Goal: Task Accomplishment & Management: Manage account settings

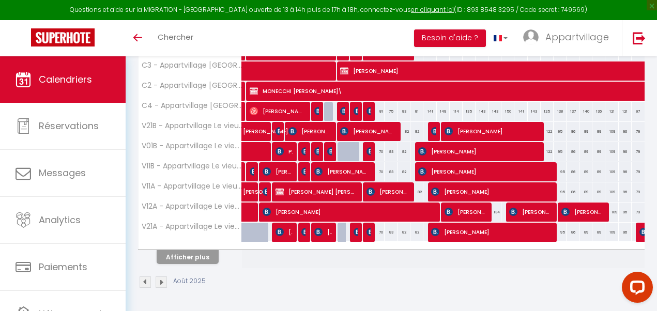
scroll to position [202, 0]
click at [187, 251] on button "Afficher plus" at bounding box center [188, 257] width 62 height 14
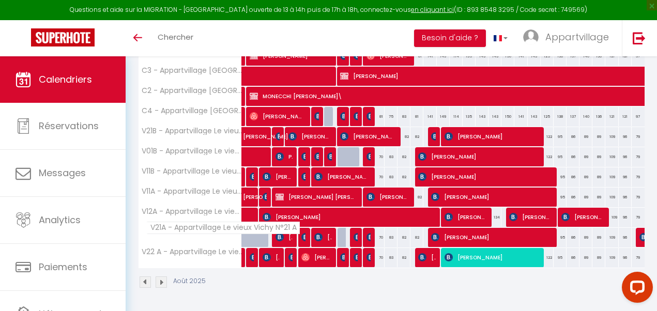
scroll to position [197, 0]
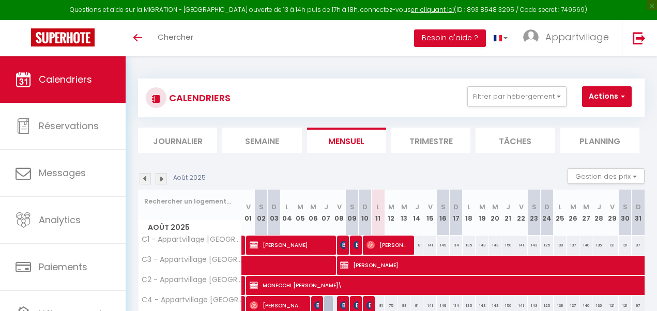
scroll to position [197, 0]
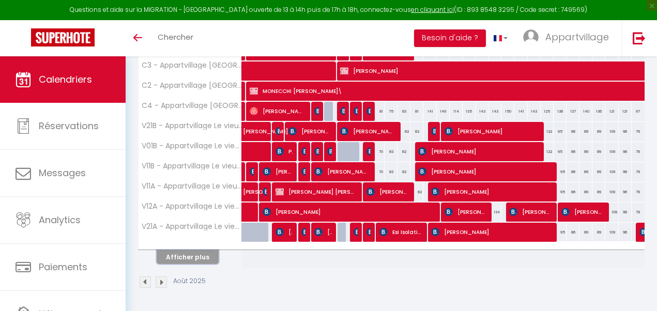
click at [193, 253] on button "Afficher plus" at bounding box center [188, 257] width 62 height 14
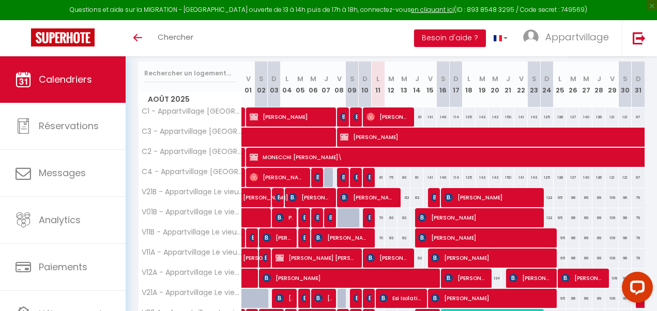
scroll to position [121, 0]
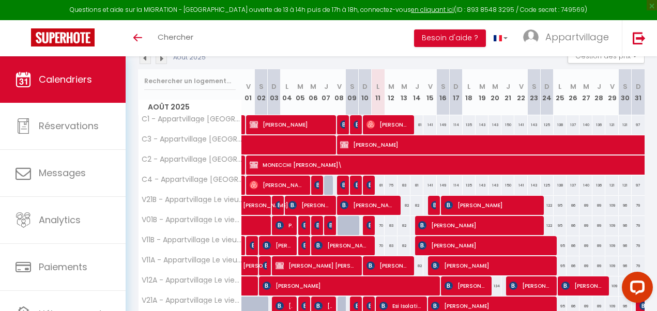
click at [378, 186] on div "81" at bounding box center [378, 185] width 13 height 19
type input "81"
type input "Lun 11 Août 2025"
type input "[DATE] Août 2025"
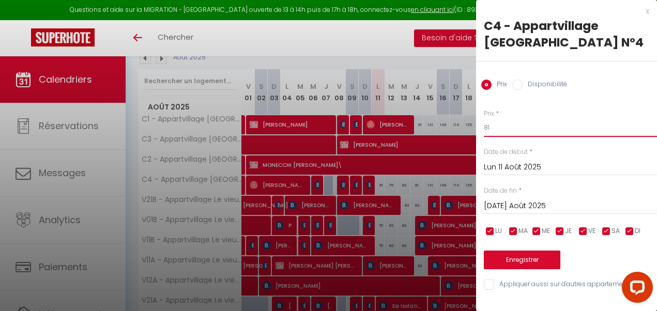
click at [501, 130] on input "81" at bounding box center [570, 127] width 173 height 19
type input "8"
type input "60"
click at [531, 258] on button "Enregistrer" at bounding box center [522, 260] width 77 height 19
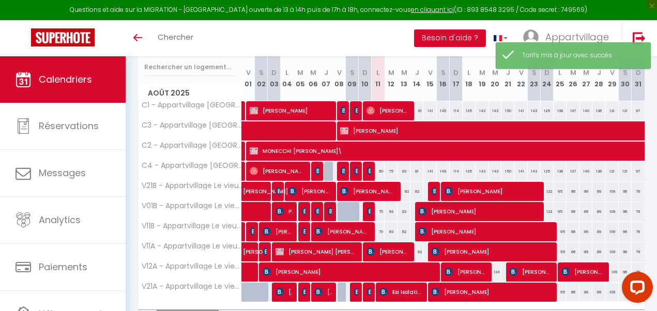
scroll to position [136, 0]
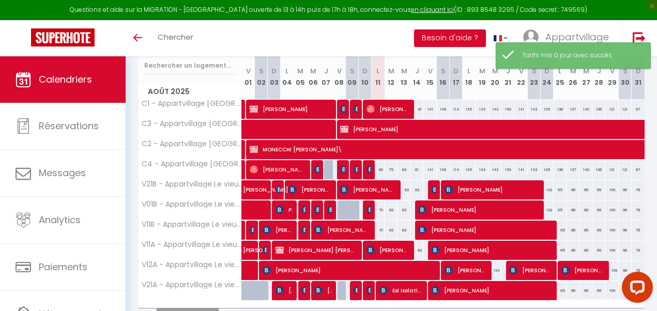
drag, startPoint x: 378, startPoint y: 210, endPoint x: 391, endPoint y: 221, distance: 16.5
click at [378, 210] on div "70" at bounding box center [378, 210] width 13 height 19
type input "70"
type input "Lun 11 Août 2025"
type input "[DATE] Août 2025"
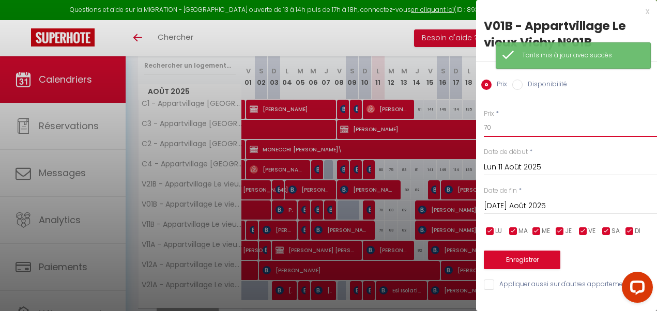
click at [526, 118] on input "70" at bounding box center [570, 127] width 173 height 19
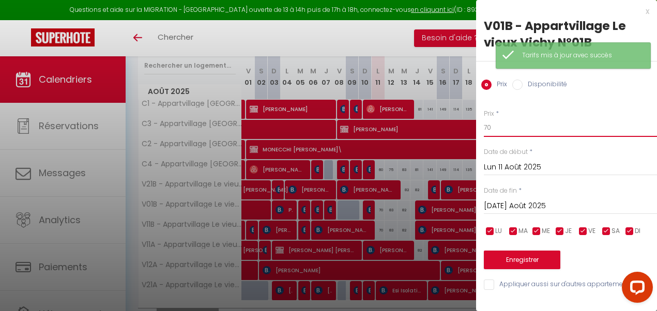
click at [514, 123] on input "70" at bounding box center [570, 127] width 173 height 19
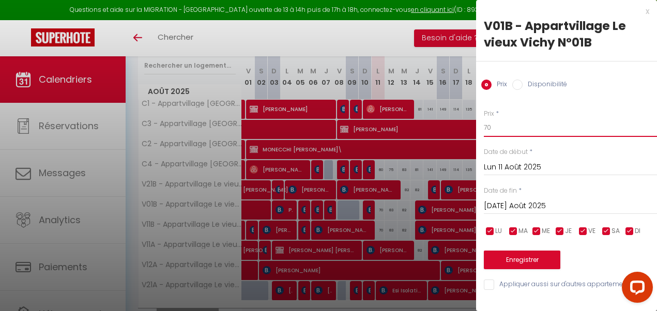
click at [496, 128] on input "70" at bounding box center [570, 127] width 173 height 19
type input "7"
type input "60"
click at [526, 263] on button "Enregistrer" at bounding box center [522, 260] width 77 height 19
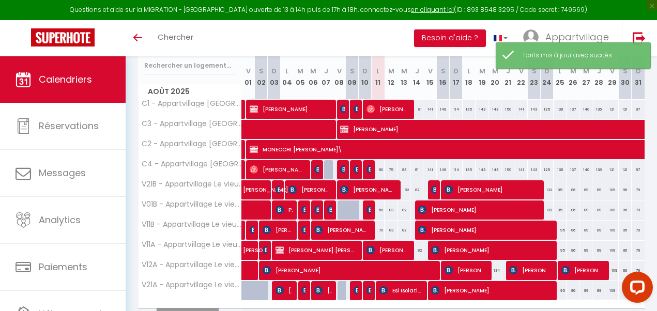
click at [379, 229] on div "70" at bounding box center [378, 230] width 13 height 19
type input "70"
type input "Lun 11 Août 2025"
type input "[DATE] Août 2025"
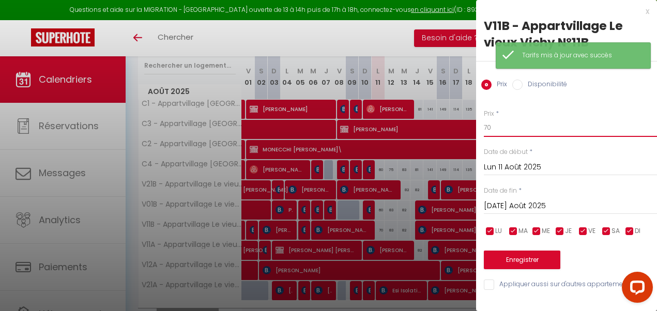
click at [508, 126] on input "70" at bounding box center [570, 127] width 173 height 19
type input "7"
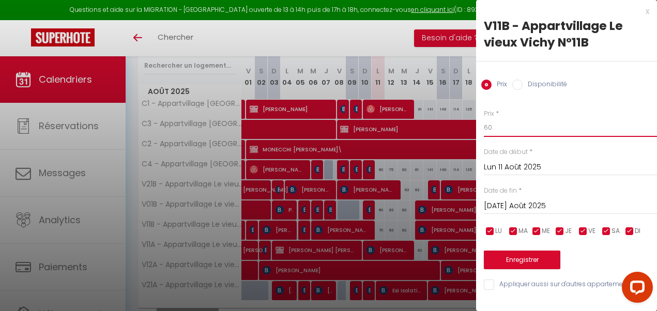
type input "60"
click at [507, 263] on button "Enregistrer" at bounding box center [522, 260] width 77 height 19
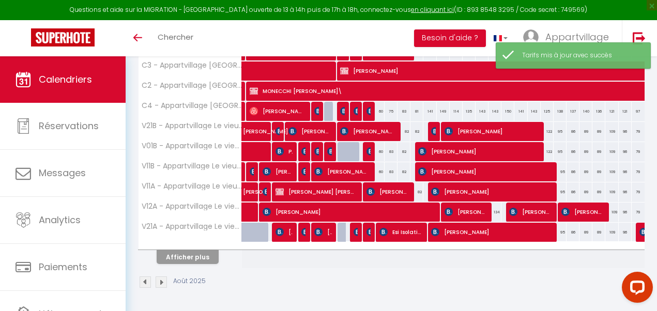
scroll to position [202, 0]
drag, startPoint x: 197, startPoint y: 253, endPoint x: 222, endPoint y: 259, distance: 26.0
click at [197, 253] on button "Afficher plus" at bounding box center [188, 257] width 62 height 14
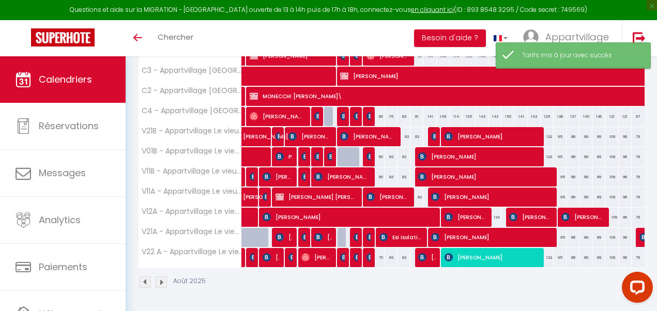
scroll to position [197, 0]
click at [377, 252] on div "70" at bounding box center [378, 257] width 13 height 19
type input "70"
type input "Lun 11 Août 2025"
type input "[DATE] Août 2025"
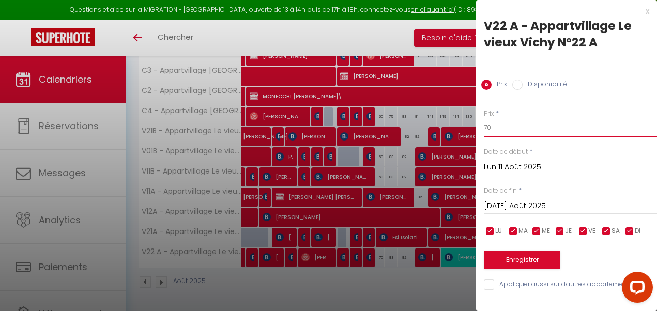
click at [516, 128] on input "70" at bounding box center [570, 127] width 173 height 19
type input "7"
type input "60"
click at [521, 257] on button "Enregistrer" at bounding box center [522, 260] width 77 height 19
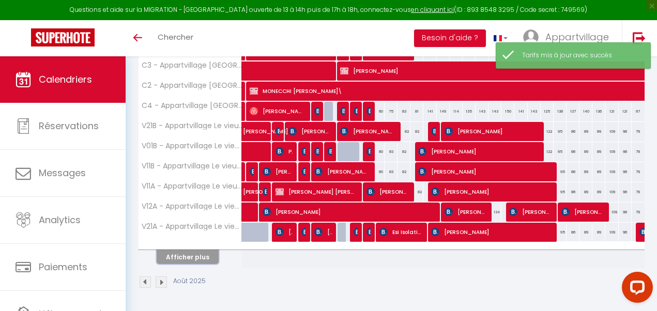
click at [198, 254] on button "Afficher plus" at bounding box center [188, 257] width 62 height 14
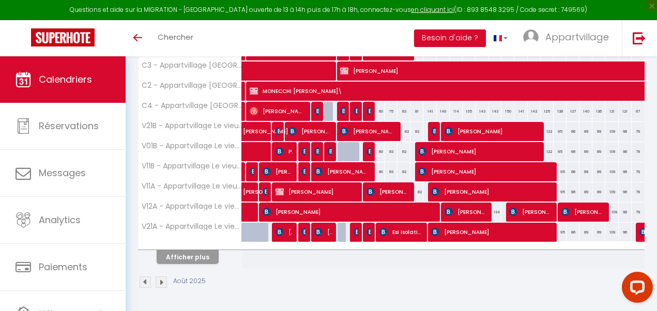
scroll to position [202, 0]
click at [206, 250] on button "Afficher plus" at bounding box center [188, 257] width 62 height 14
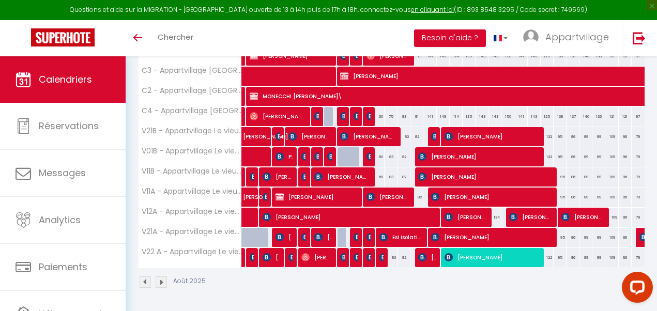
scroll to position [197, 0]
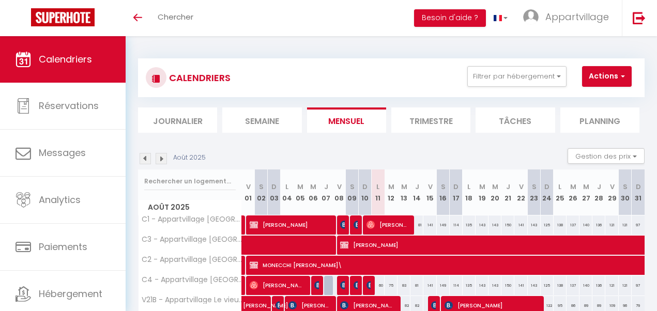
scroll to position [197, 0]
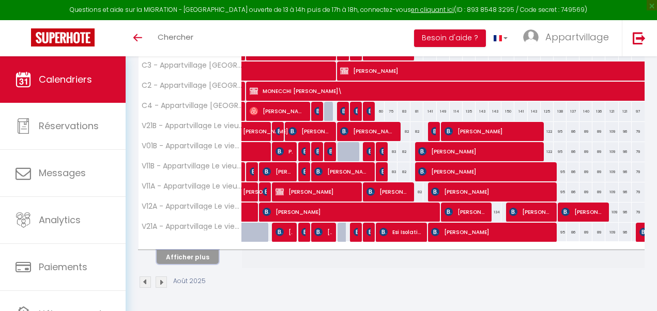
drag, startPoint x: 208, startPoint y: 257, endPoint x: 202, endPoint y: 256, distance: 5.9
click at [207, 257] on button "Afficher plus" at bounding box center [188, 257] width 62 height 14
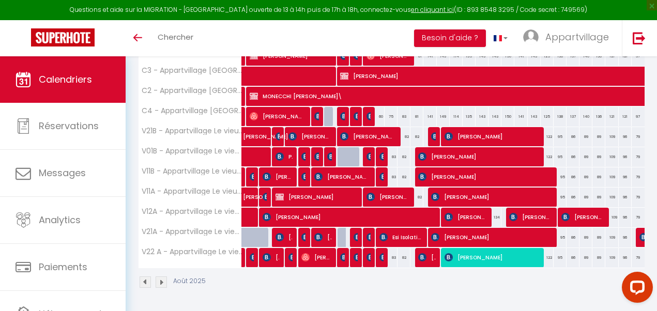
scroll to position [0, 0]
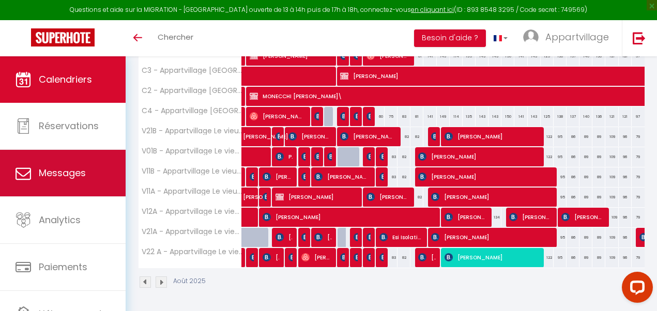
click at [65, 175] on span "Messages" at bounding box center [62, 173] width 47 height 13
select select "message"
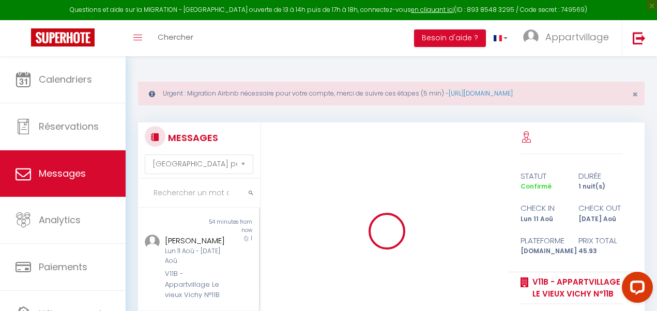
click at [195, 191] on input "text" at bounding box center [199, 193] width 122 height 29
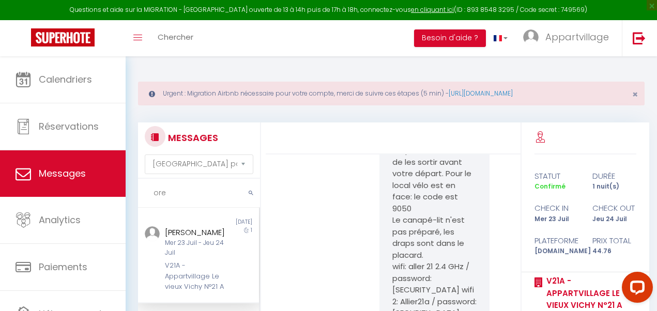
scroll to position [5250, 0]
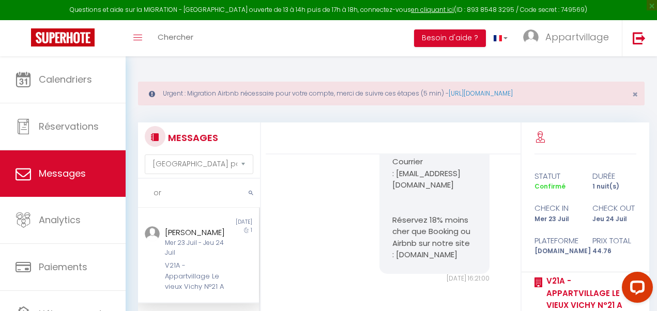
type input "o"
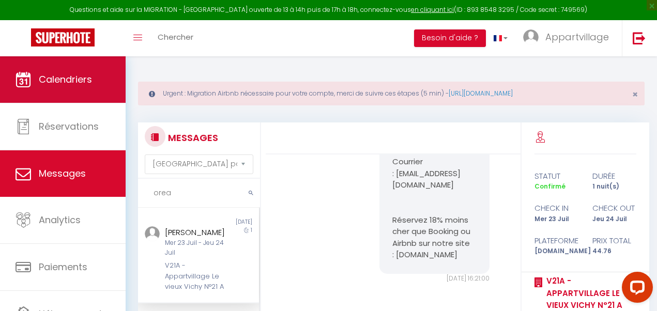
type input "orea"
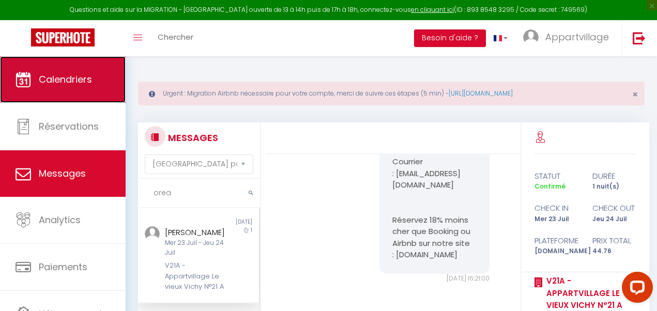
click at [81, 65] on link "Calendriers" at bounding box center [63, 79] width 126 height 47
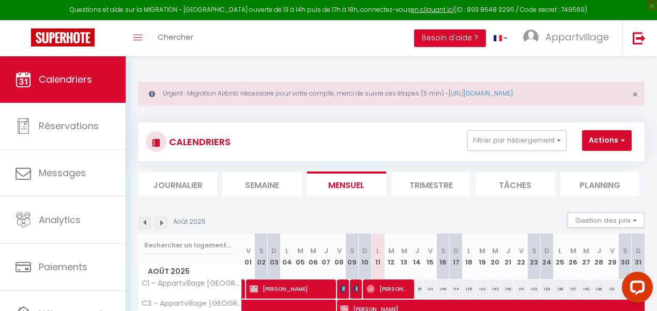
scroll to position [193, 0]
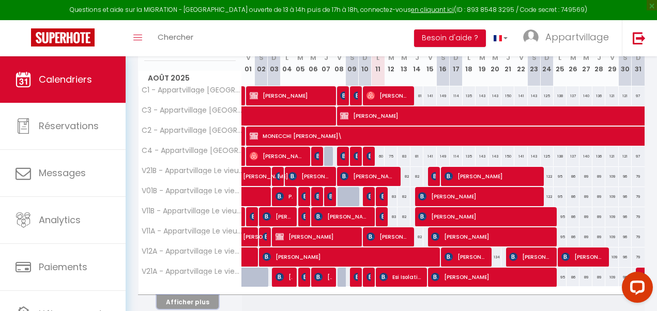
click at [182, 301] on button "Afficher plus" at bounding box center [188, 302] width 62 height 14
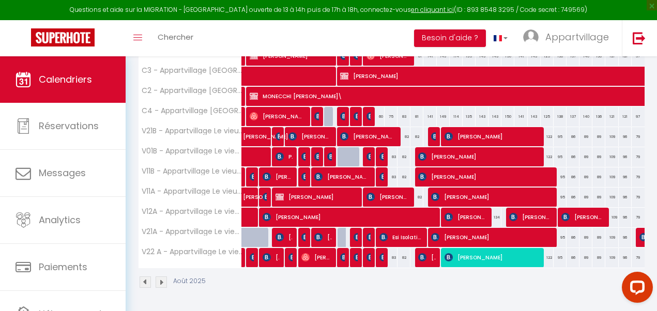
scroll to position [241, 0]
click at [381, 253] on img at bounding box center [384, 257] width 8 height 8
select select "OK"
select select "0"
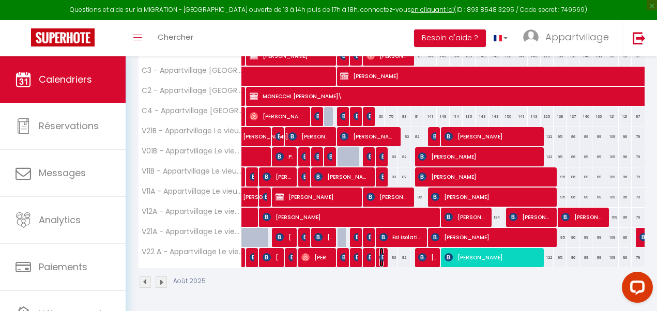
select select "0"
select select "1"
select select
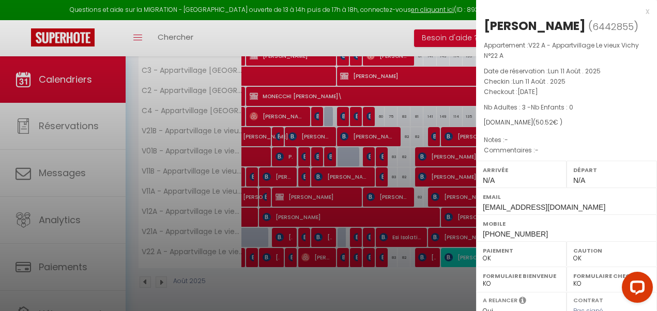
click at [640, 9] on div "x" at bounding box center [562, 11] width 173 height 12
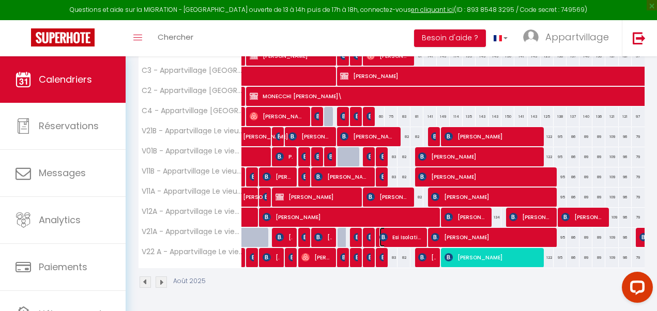
click at [385, 233] on img at bounding box center [384, 237] width 8 height 8
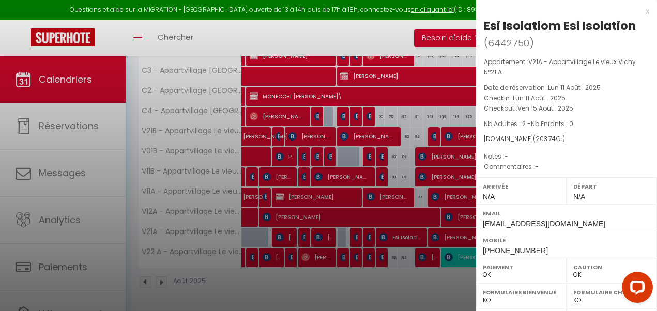
click at [641, 10] on div "x" at bounding box center [562, 11] width 173 height 12
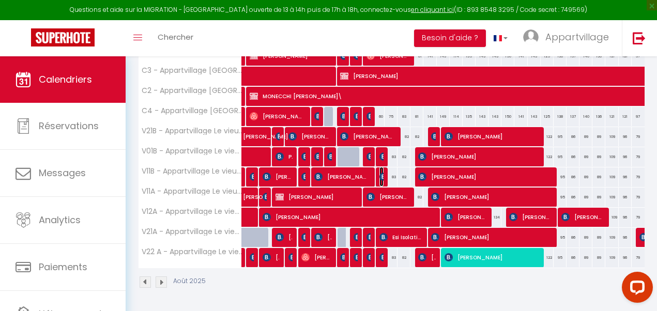
click at [380, 173] on img at bounding box center [384, 177] width 8 height 8
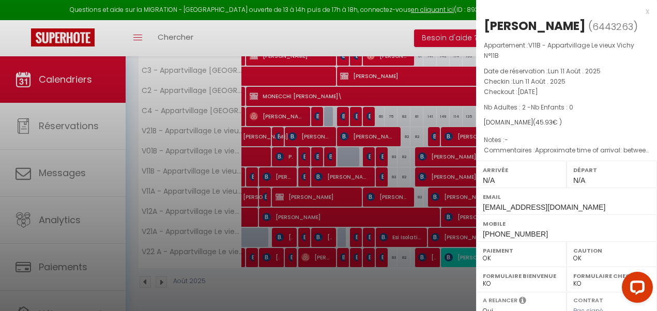
click at [638, 12] on div "x" at bounding box center [562, 11] width 173 height 12
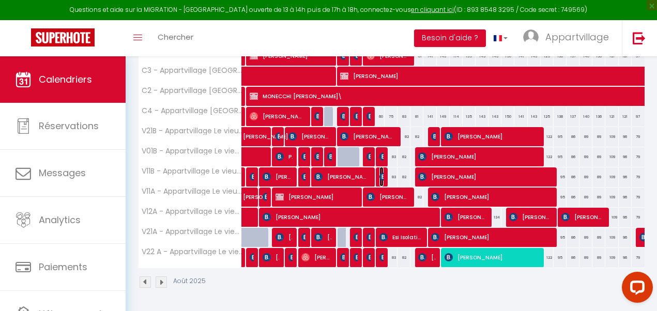
click at [380, 173] on img at bounding box center [384, 177] width 8 height 8
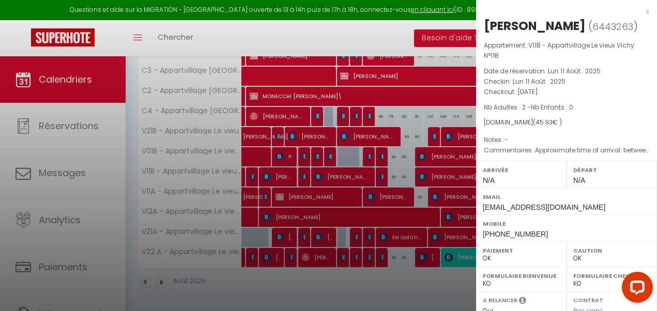
click at [641, 12] on div "x" at bounding box center [562, 11] width 173 height 12
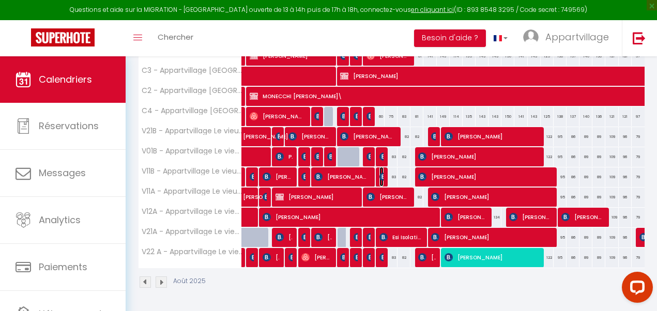
click at [380, 173] on img at bounding box center [384, 177] width 8 height 8
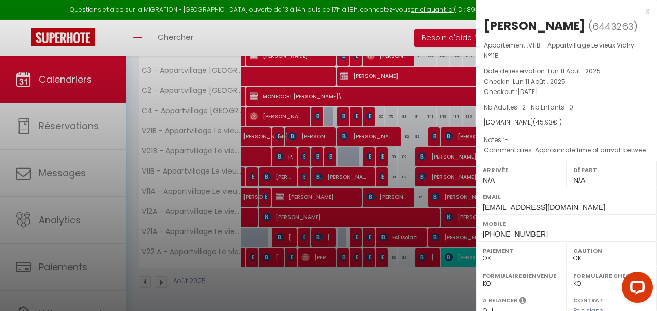
click at [50, 173] on div at bounding box center [328, 155] width 657 height 311
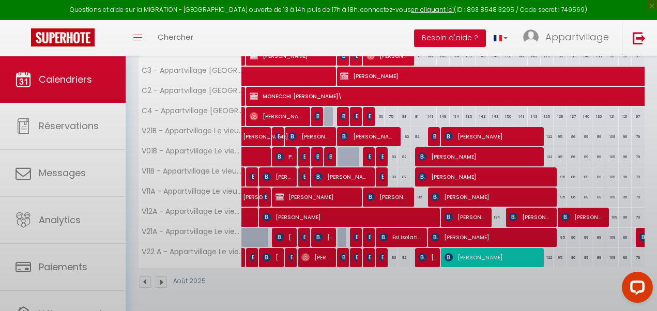
click at [80, 178] on div at bounding box center [328, 155] width 657 height 311
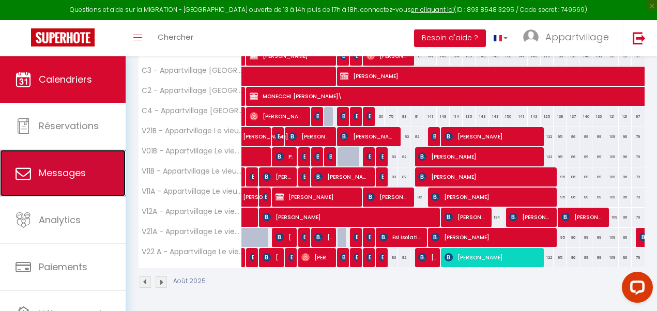
click at [80, 179] on span "Messages" at bounding box center [62, 173] width 47 height 13
select select "message"
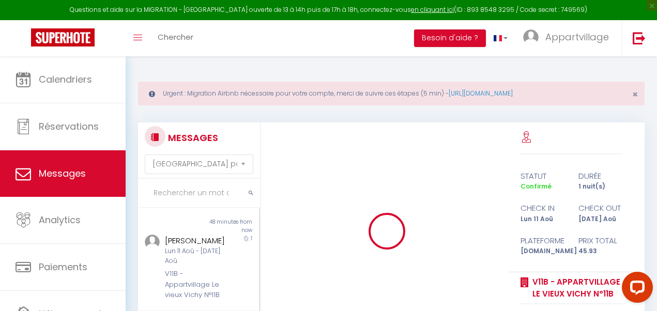
click at [208, 197] on input "text" at bounding box center [199, 193] width 122 height 29
click at [205, 254] on div "Lun 11 Aoû - Mar 12 Aoû" at bounding box center [197, 257] width 64 height 20
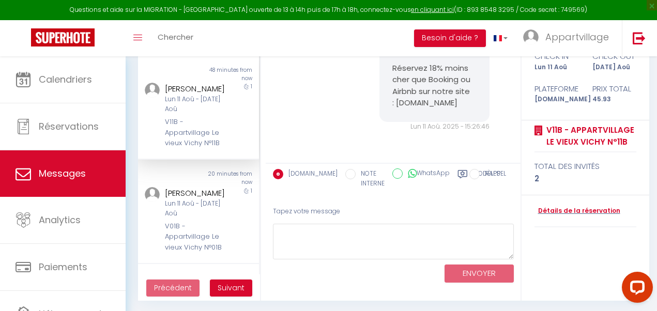
scroll to position [4344, 0]
